Goal: Task Accomplishment & Management: Complete application form

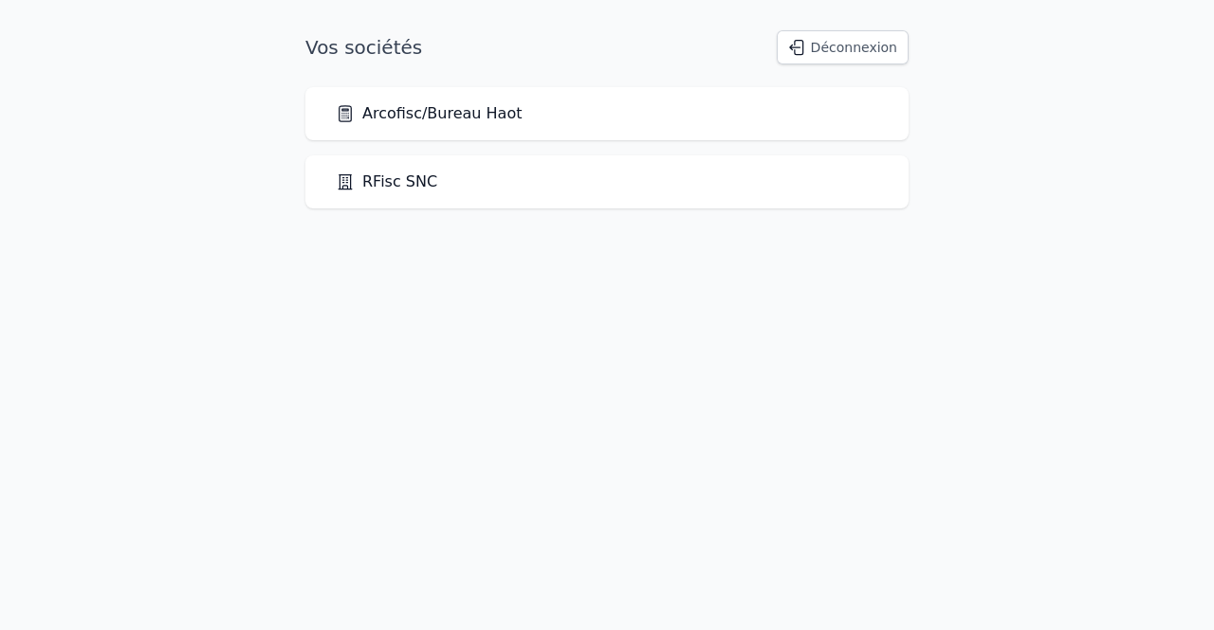
click at [502, 124] on link "Arcofisc/Bureau Haot" at bounding box center [429, 113] width 186 height 23
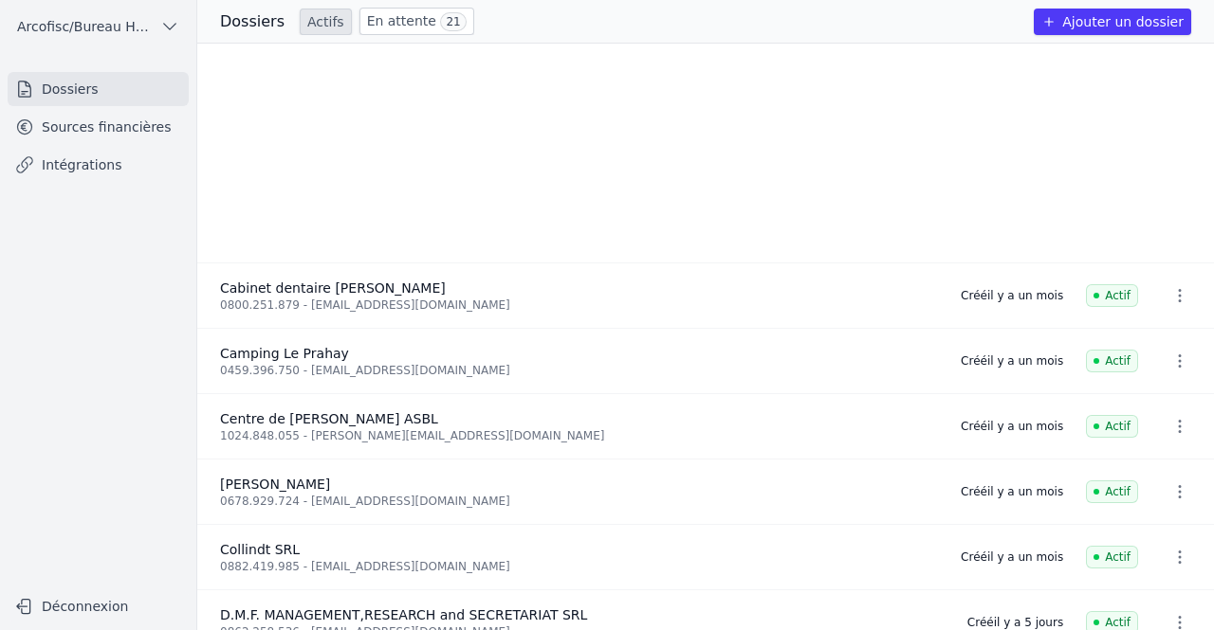
scroll to position [781, 0]
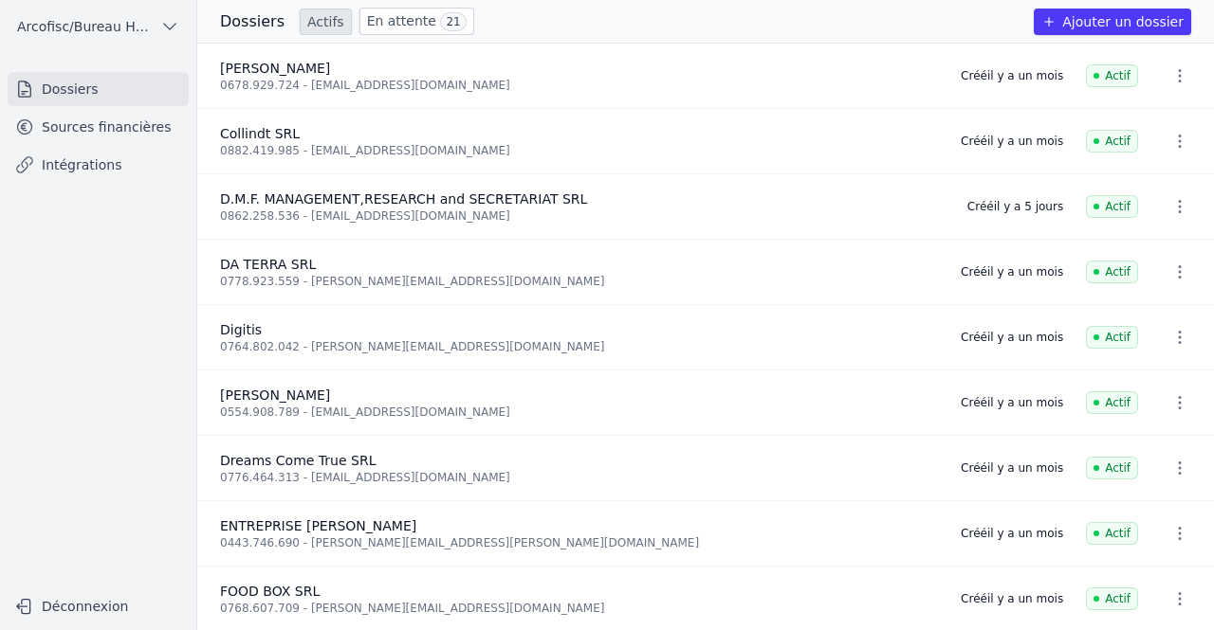
click at [1111, 15] on button "Ajouter un dossier" at bounding box center [1111, 22] width 157 height 27
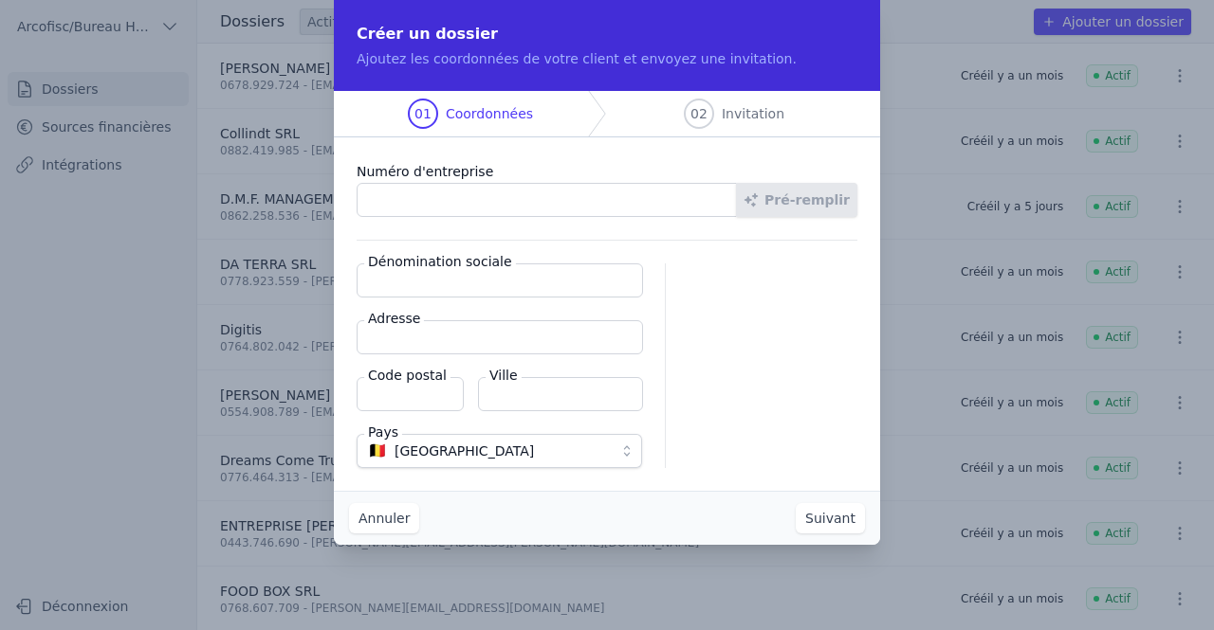
click at [466, 163] on label "Numéro d'entreprise" at bounding box center [606, 171] width 501 height 23
click at [466, 183] on input "Numéro d'entreprise" at bounding box center [546, 200] width 380 height 34
paste input "0772.530.566"
type input "0772.530.566"
click at [758, 200] on icon "button" at bounding box center [750, 199] width 15 height 15
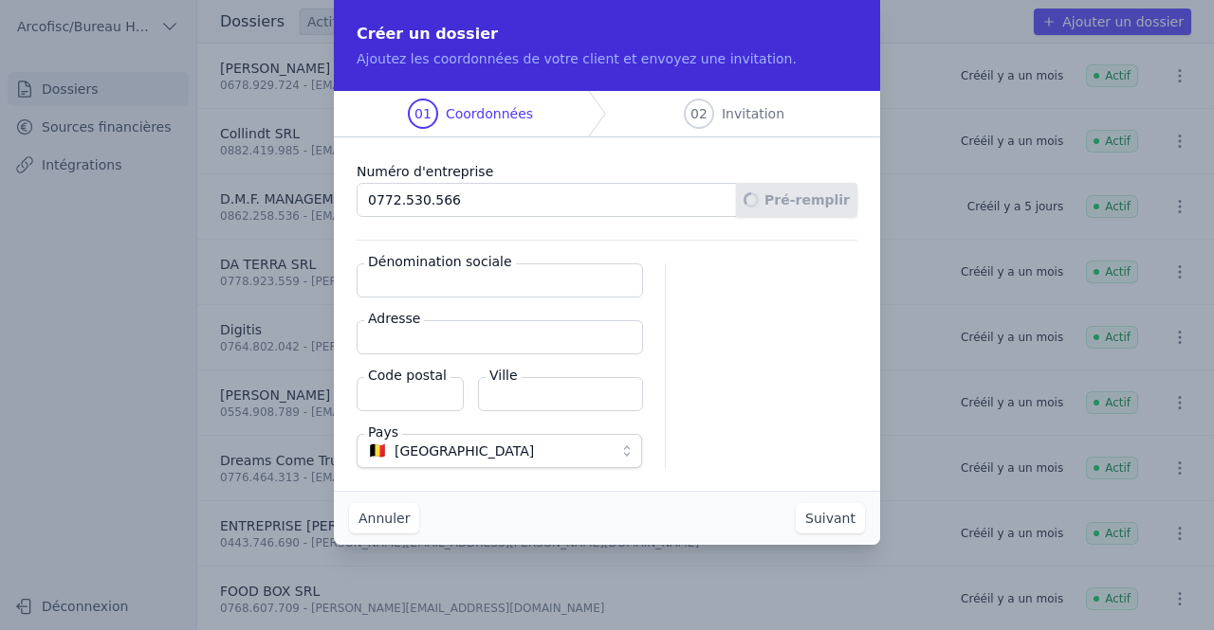
type input "SJA SRL"
type input "Col de Lamorménil 20"
type input "6960"
type input "Manhay"
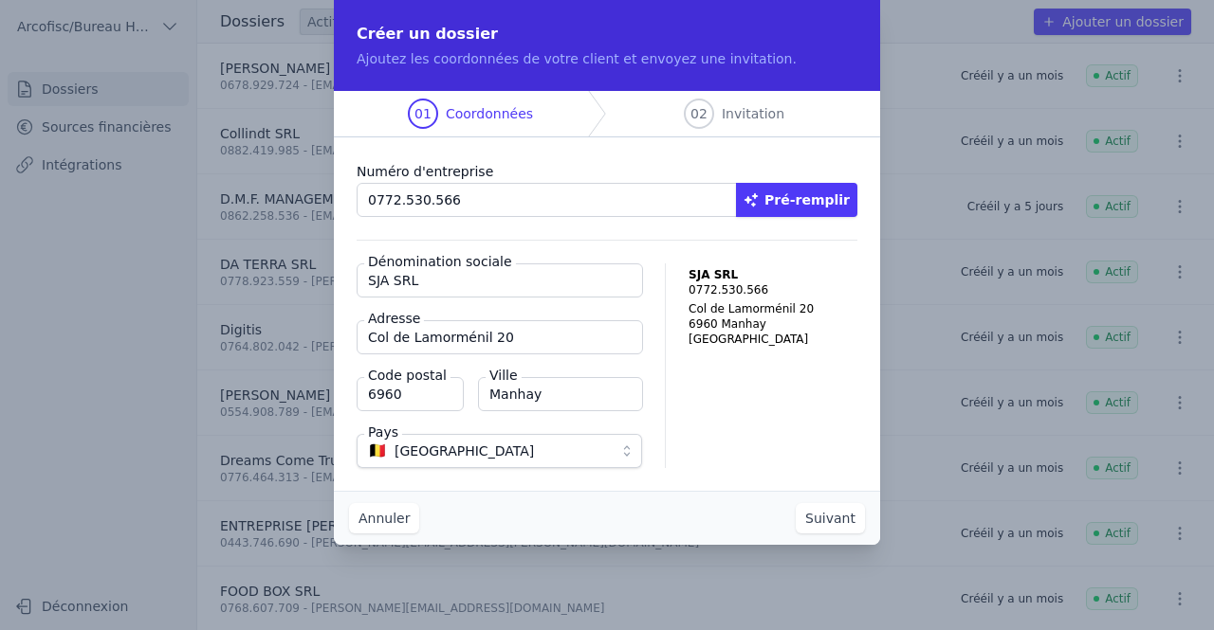
click at [848, 522] on button "Suivant" at bounding box center [829, 518] width 69 height 30
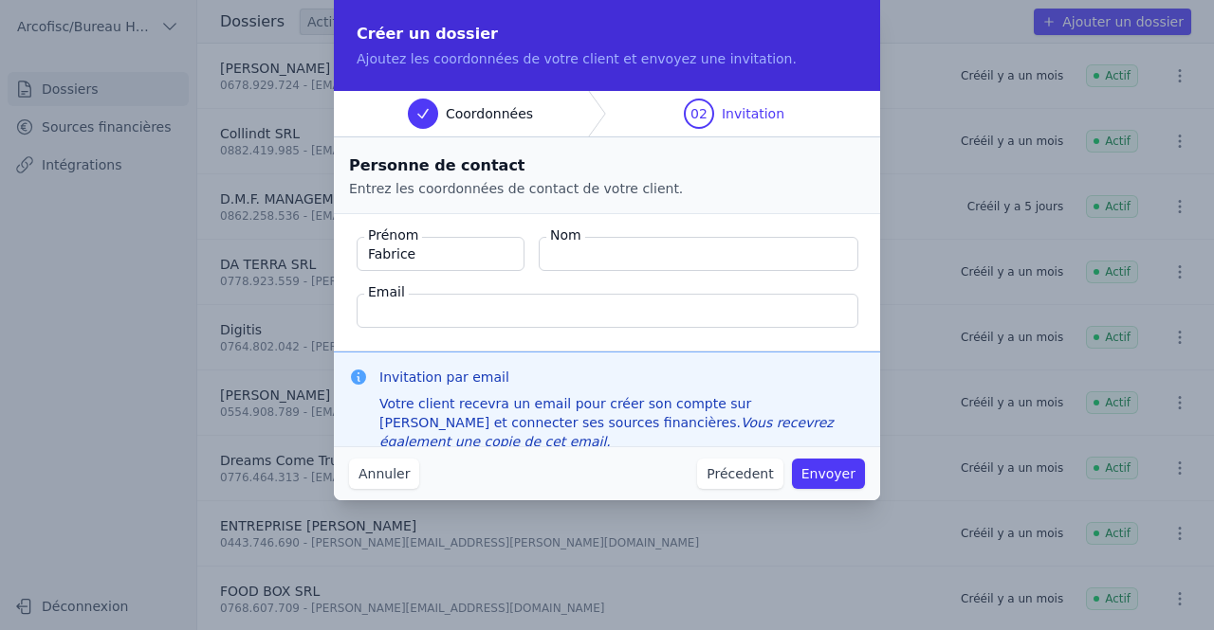
type input "Fabrice"
type input "[PERSON_NAME]"
paste input "0772.530.566"
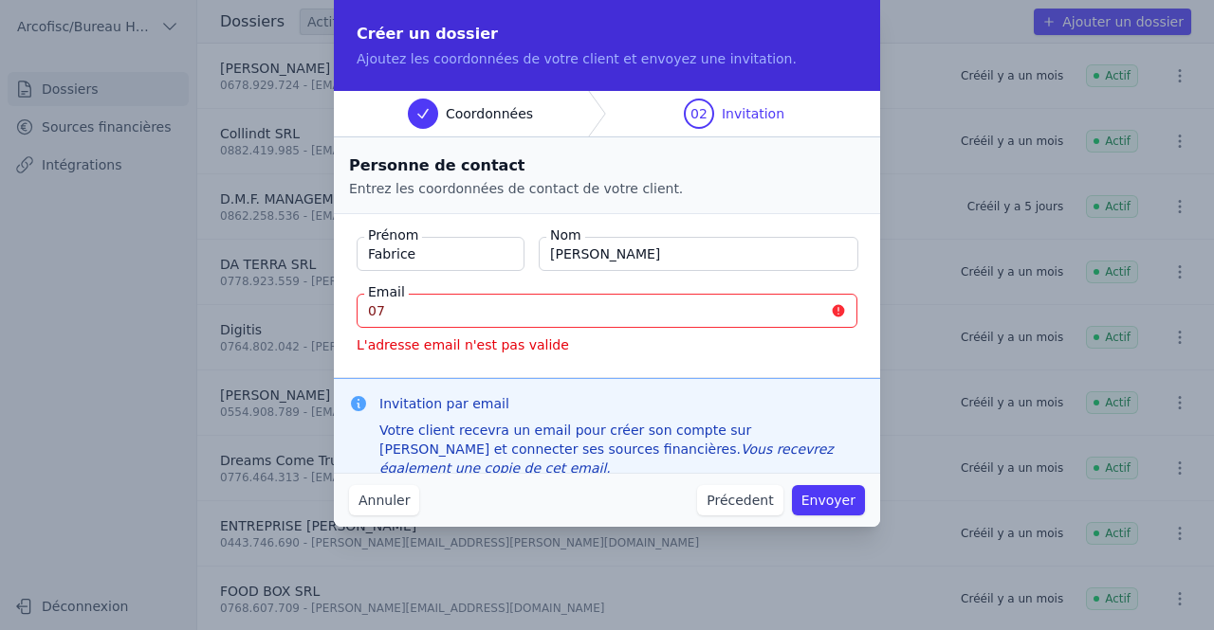
type input "0"
paste input "[EMAIL_ADDRESS][PERSON_NAME][DOMAIN_NAME]"
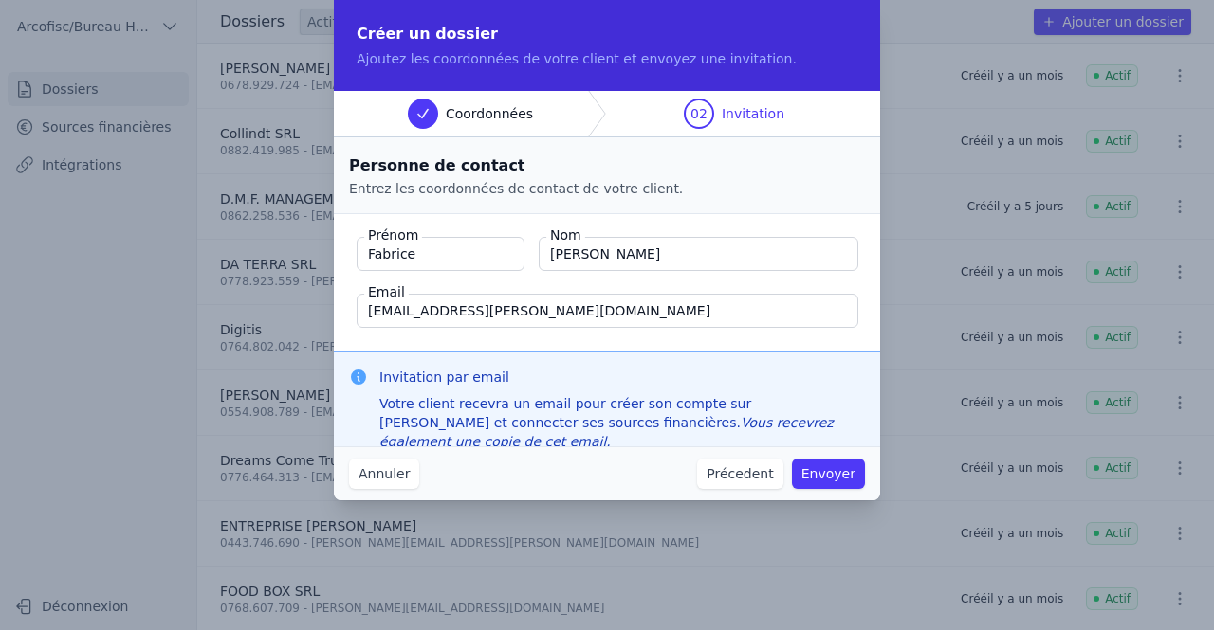
type input "[EMAIL_ADDRESS][PERSON_NAME][DOMAIN_NAME]"
click at [853, 474] on button "Envoyer" at bounding box center [828, 474] width 73 height 30
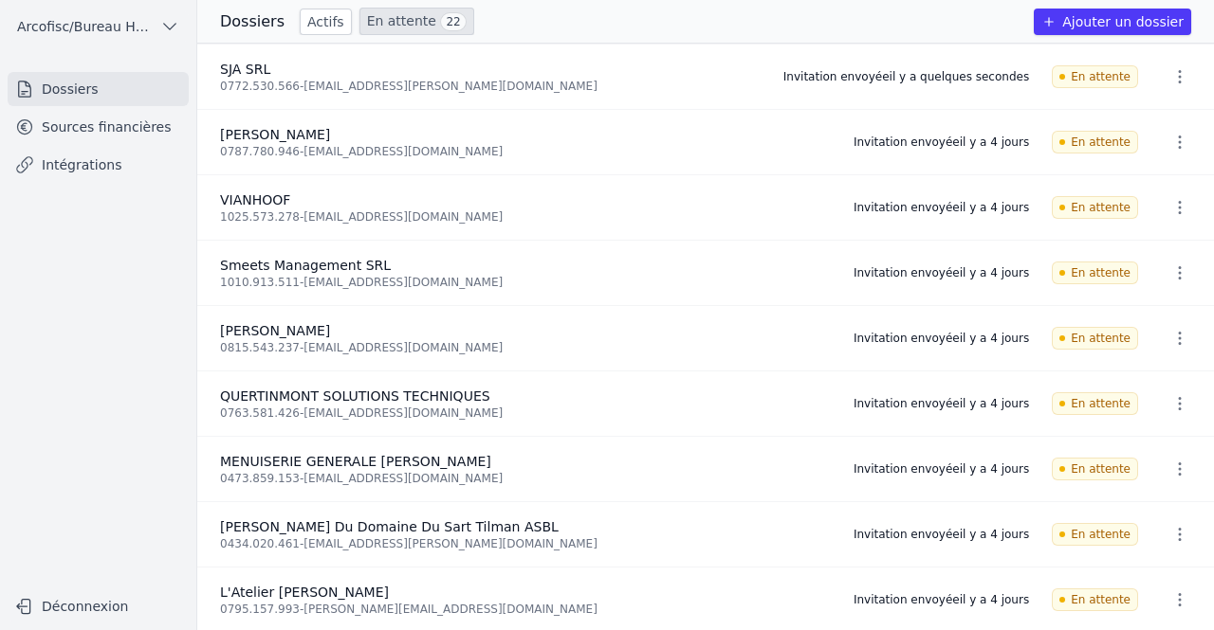
click at [101, 130] on link "Sources financières" at bounding box center [98, 127] width 181 height 34
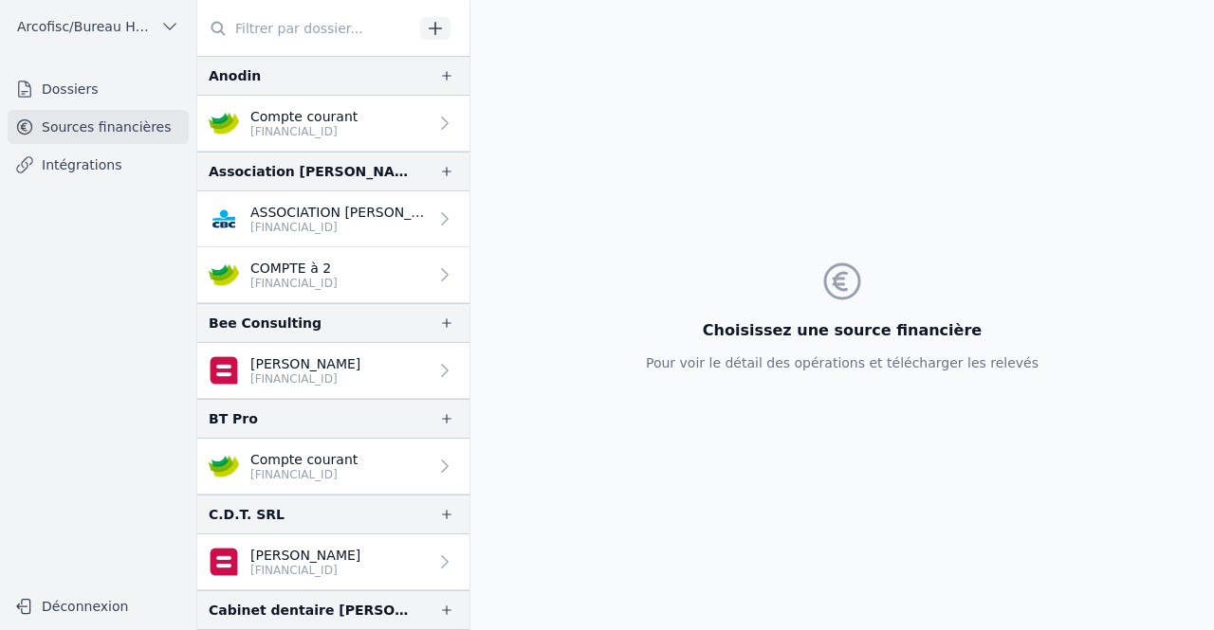
click at [368, 284] on link "COMPTE à 2 [FINANCIAL_ID]" at bounding box center [333, 275] width 272 height 56
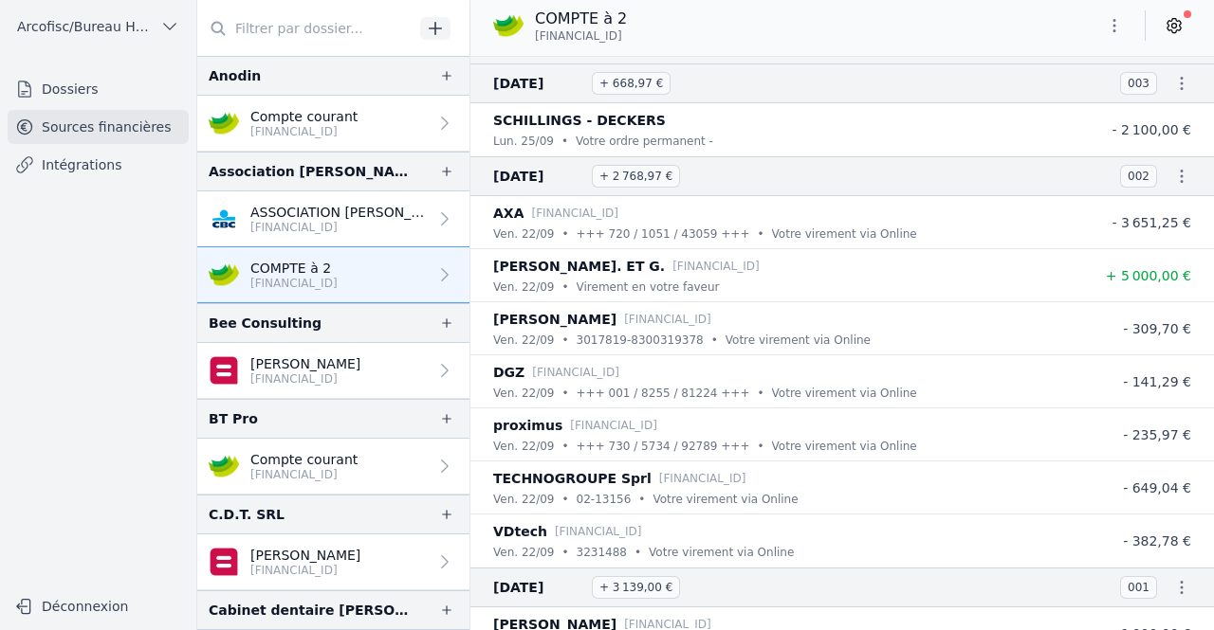
scroll to position [63958, 0]
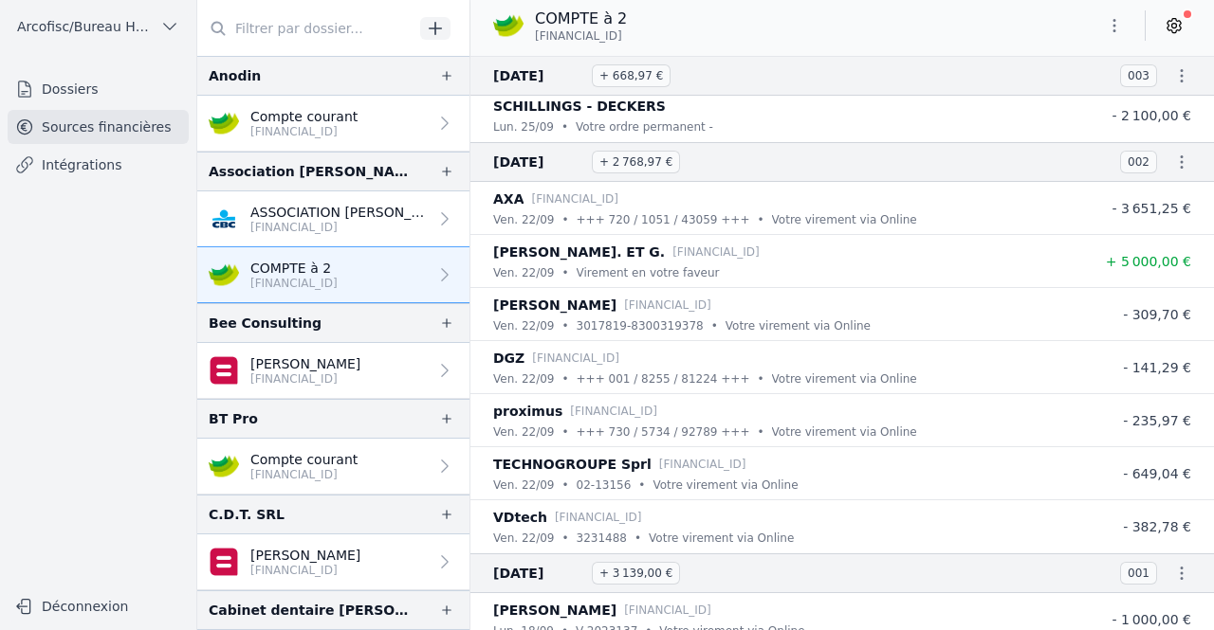
click at [77, 94] on link "Dossiers" at bounding box center [98, 89] width 181 height 34
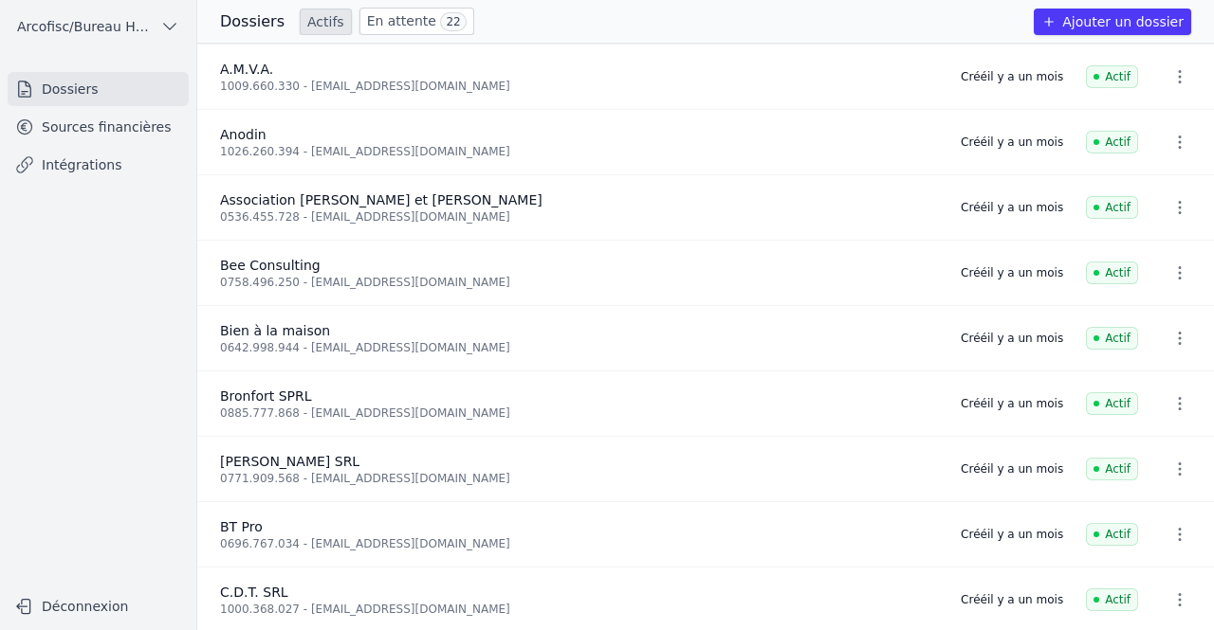
click at [80, 130] on link "Sources financières" at bounding box center [98, 127] width 181 height 34
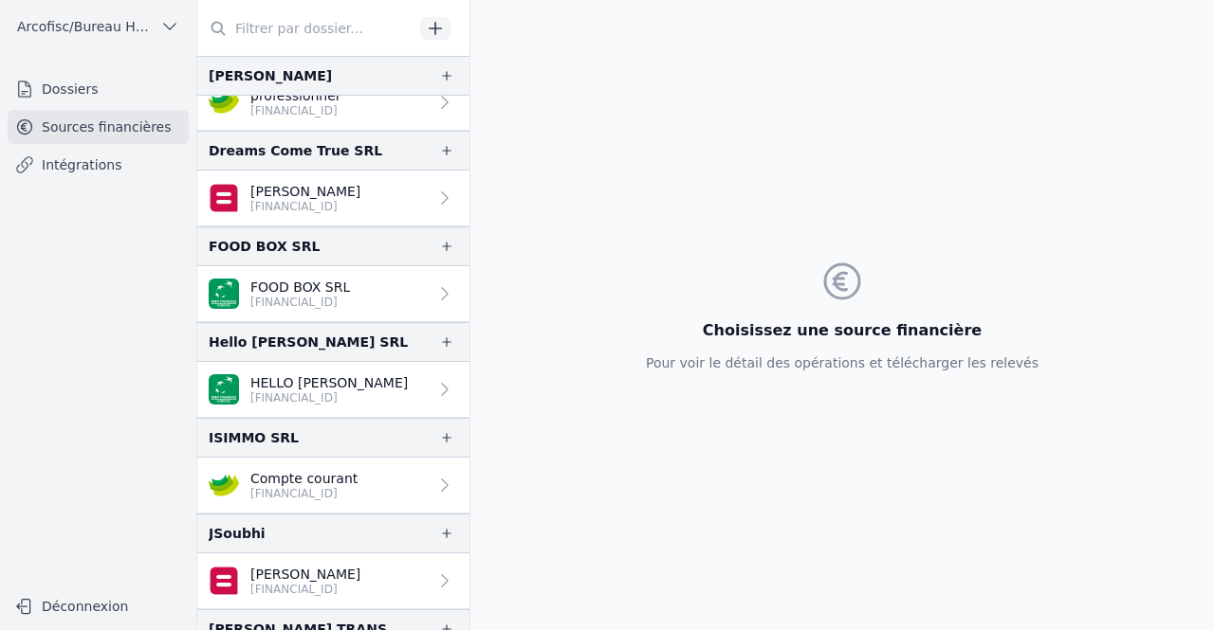
scroll to position [2246, 0]
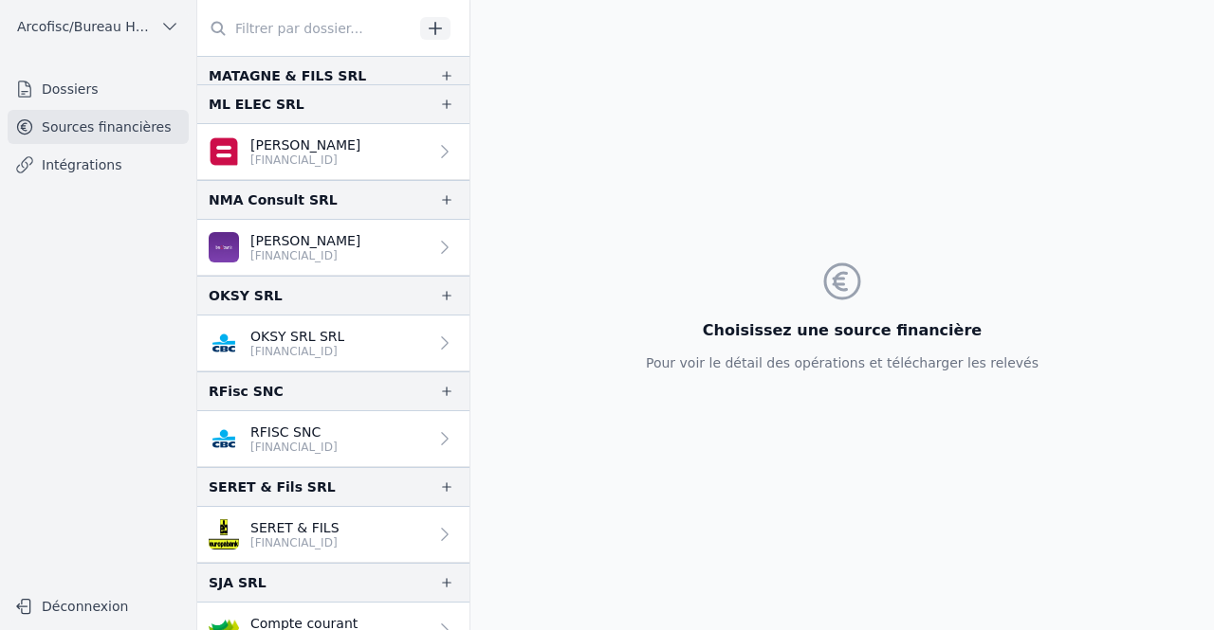
click at [408, 611] on link "Compte courant [FINANCIAL_ID]" at bounding box center [333, 631] width 272 height 56
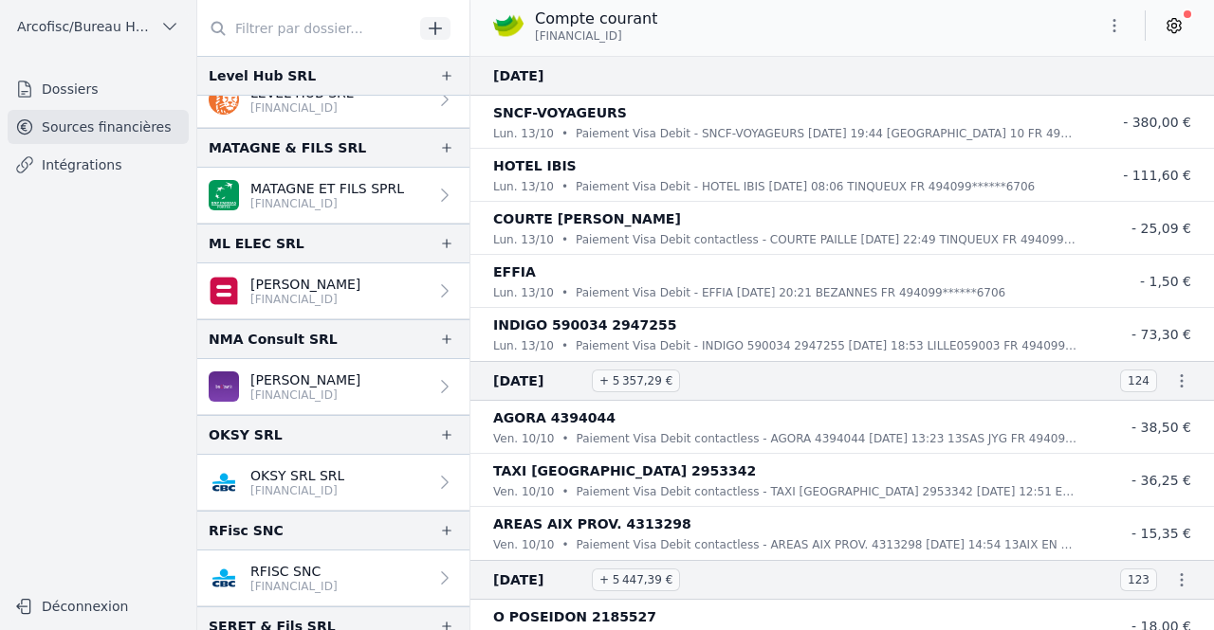
scroll to position [2097, 0]
